Goal: Communication & Community: Participate in discussion

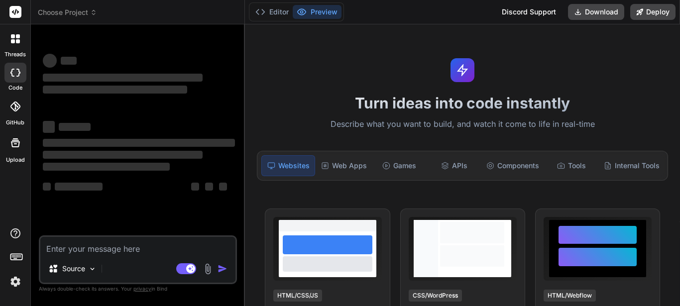
click at [134, 251] on textarea at bounding box center [137, 246] width 195 height 18
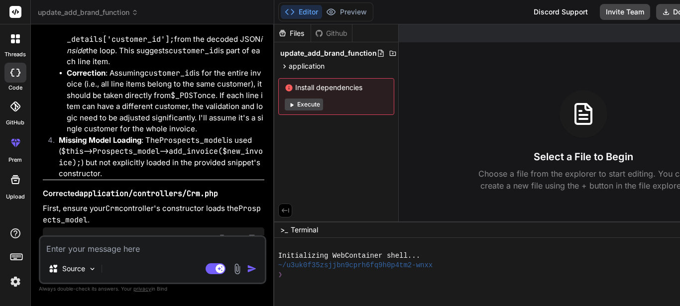
scroll to position [6321, 0]
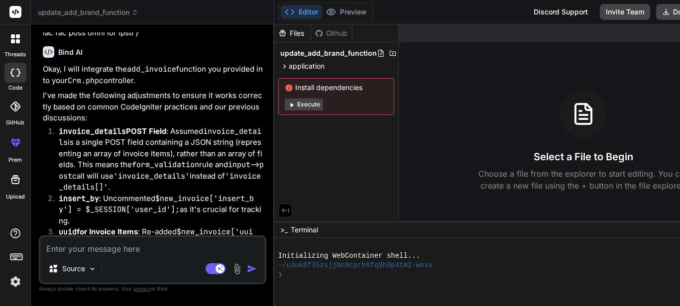
click at [20, 34] on div at bounding box center [15, 38] width 21 height 21
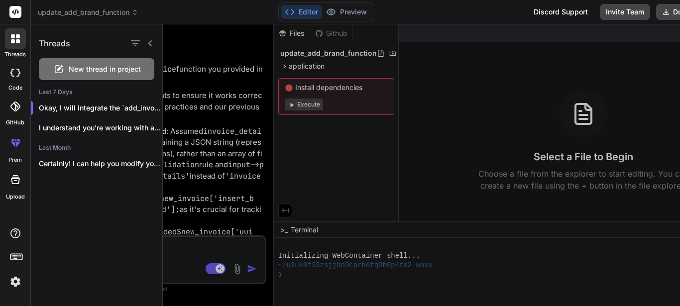
click at [78, 68] on span "New thread in project" at bounding box center [105, 69] width 72 height 10
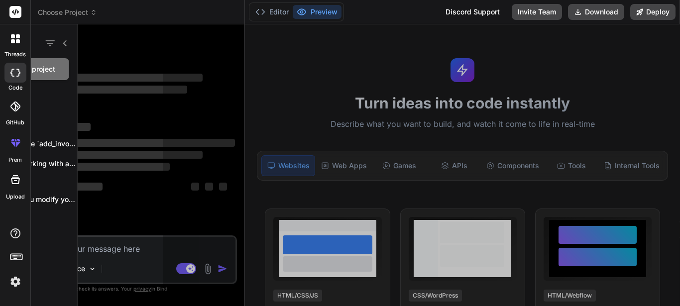
scroll to position [19, 0]
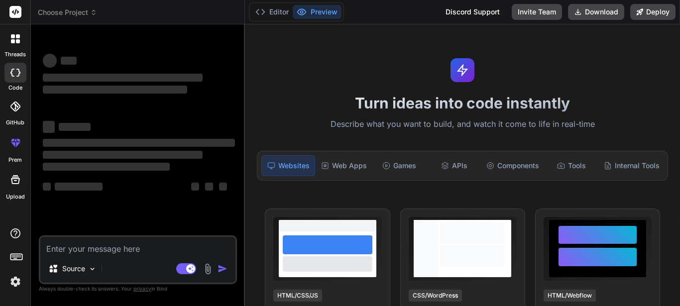
type textarea "x"
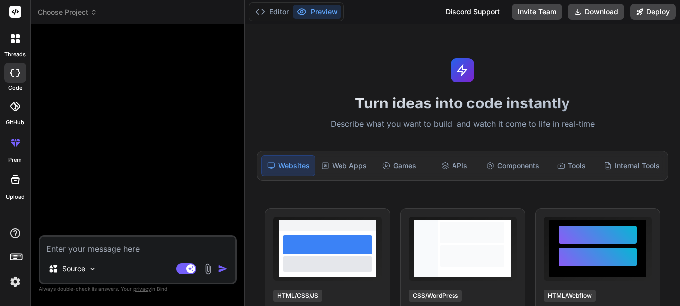
click at [156, 252] on textarea at bounding box center [137, 246] width 195 height 18
paste textarea "arrange the layout and styling very well <?php include "inc/header.php"; includ…"
type textarea "arrange the layout and styling very well <?php include "inc/header.php"; includ…"
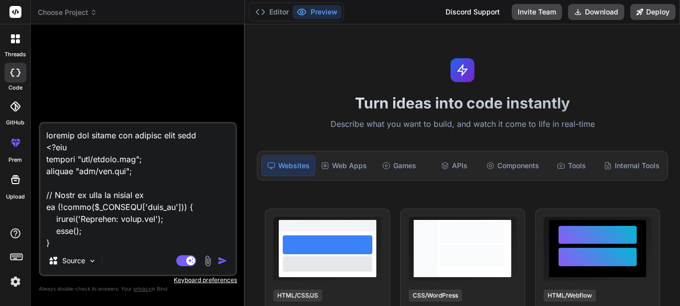
scroll to position [5512, 0]
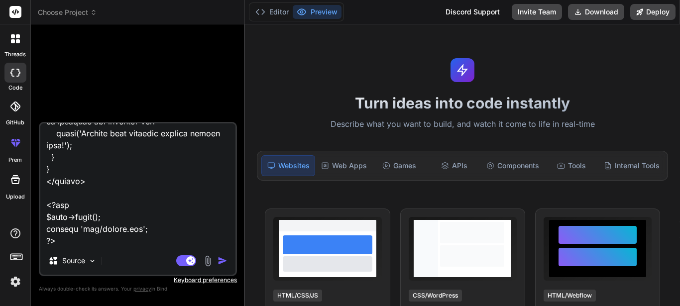
type textarea "x"
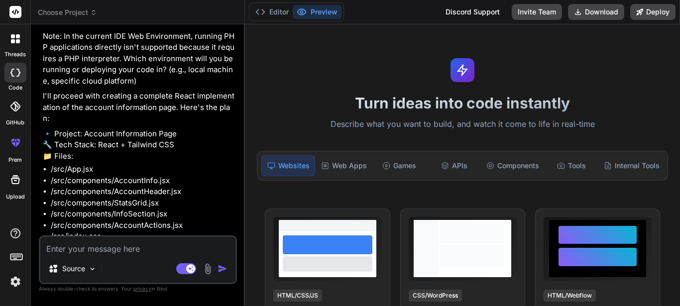
scroll to position [2102, 0]
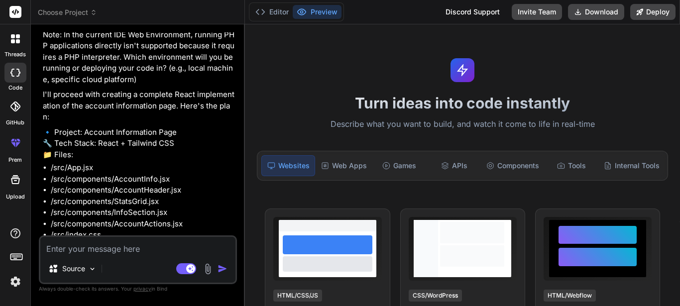
type textarea "x"
type textarea "n"
type textarea "x"
type textarea "no"
type textarea "x"
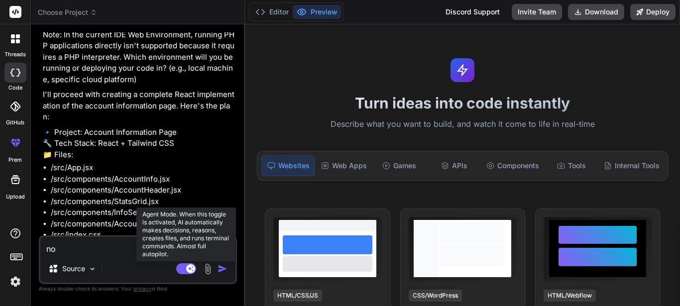
type textarea "no"
click at [192, 273] on rect at bounding box center [186, 269] width 20 height 11
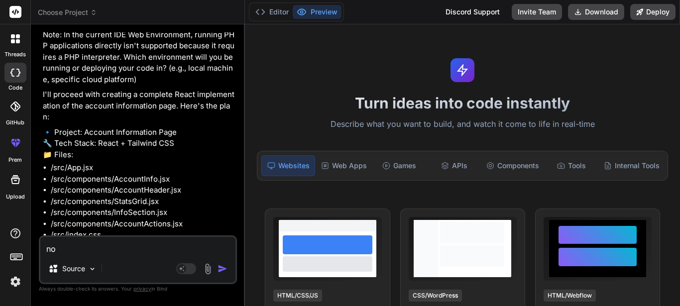
click at [221, 267] on img "button" at bounding box center [223, 269] width 10 height 10
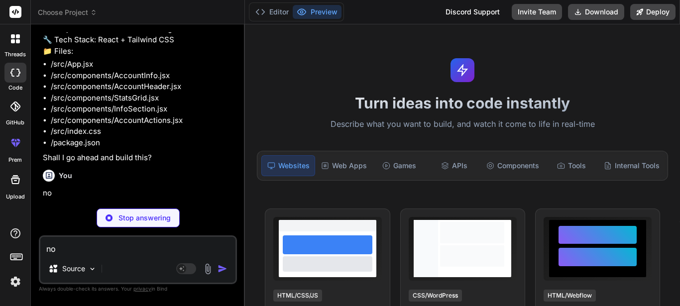
type textarea "x"
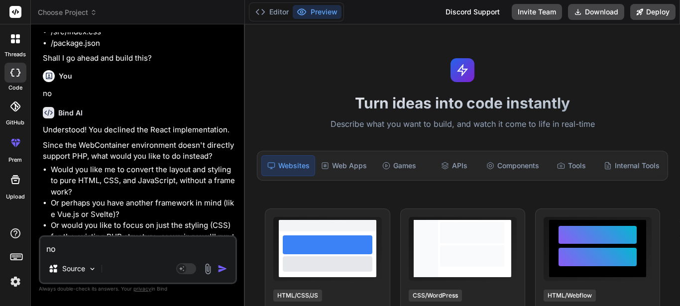
scroll to position [2307, 0]
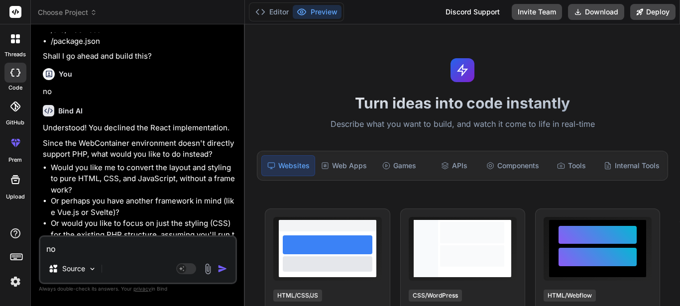
click at [9, 38] on div at bounding box center [15, 38] width 21 height 21
